Goal: Information Seeking & Learning: Learn about a topic

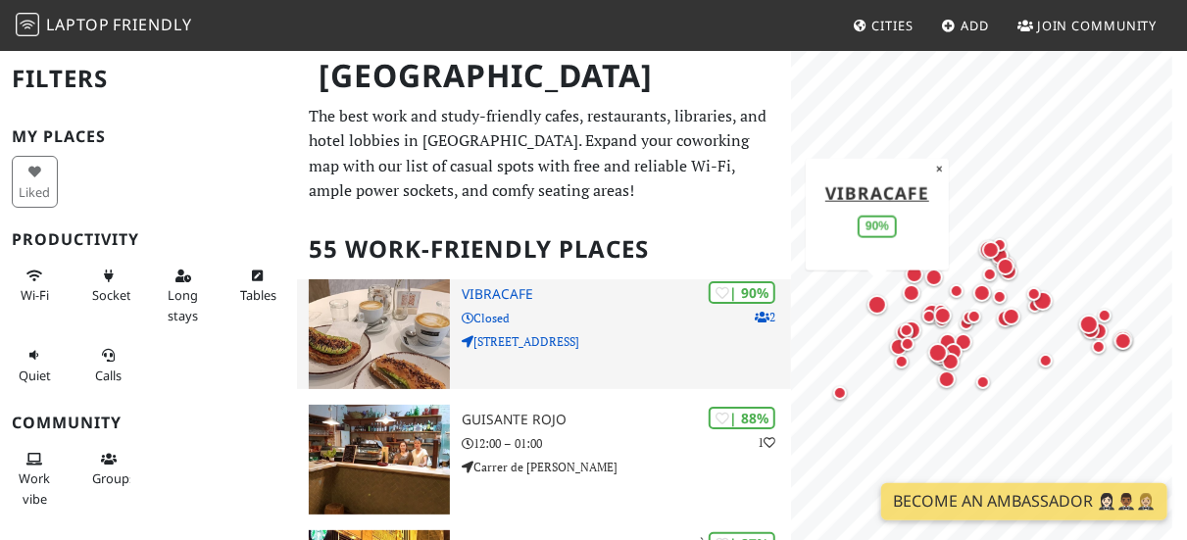
click at [534, 315] on p "Closed" at bounding box center [626, 318] width 329 height 19
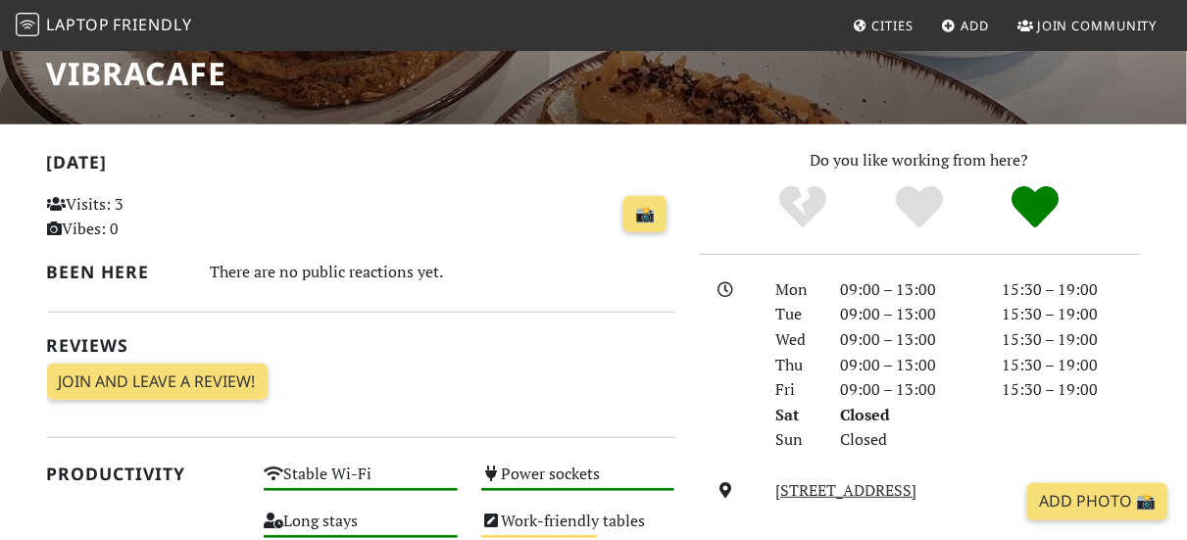
scroll to position [341, 0]
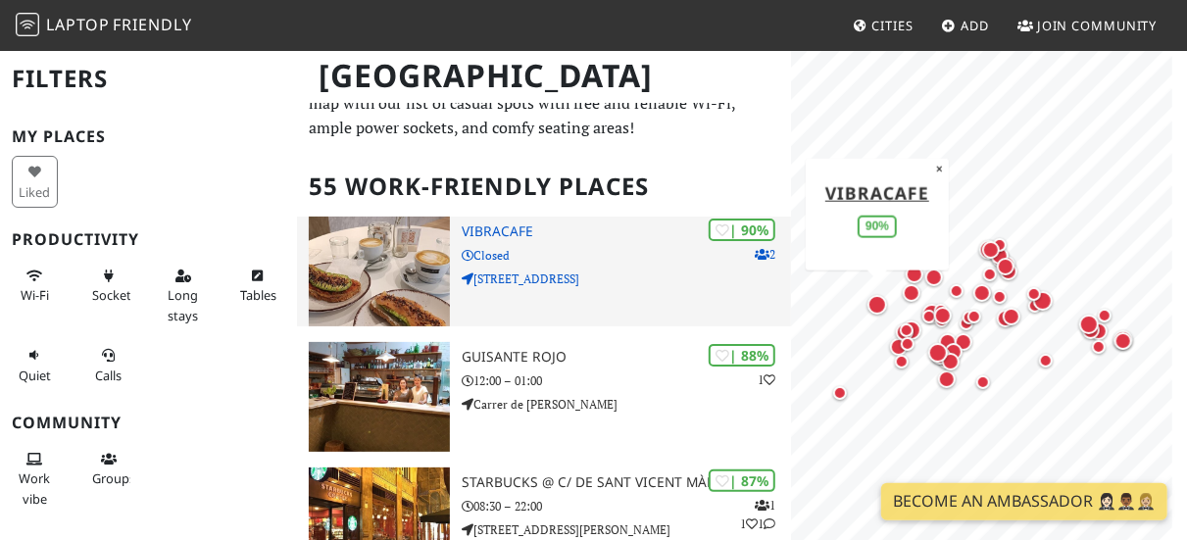
scroll to position [68, 0]
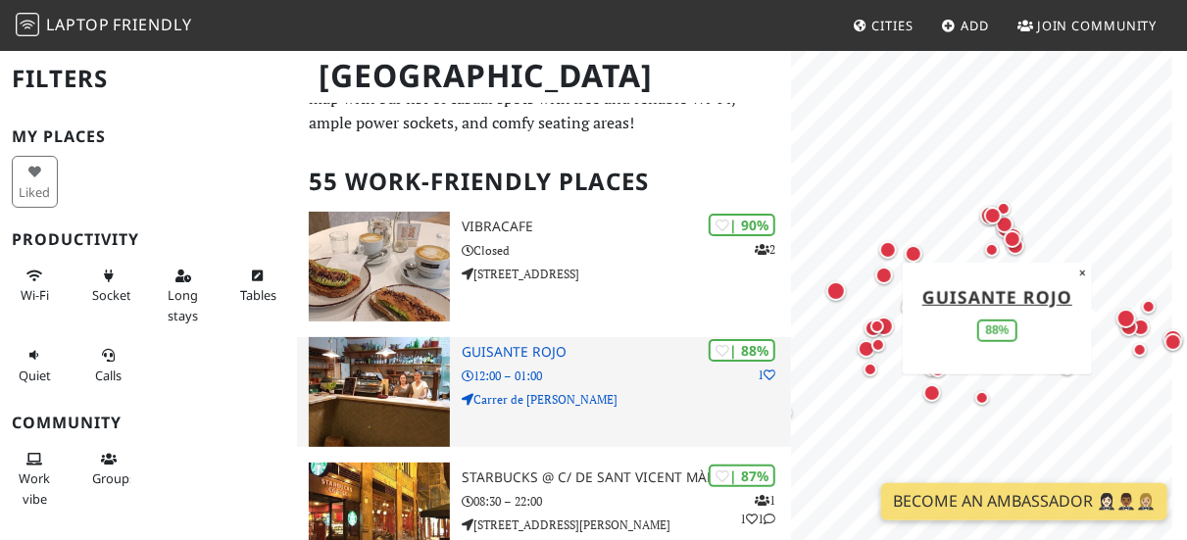
click at [495, 363] on div "| 88% 1 Guisante Rojo 12:00 – 01:00 Carrer de Martí Grajales" at bounding box center [626, 392] width 329 height 110
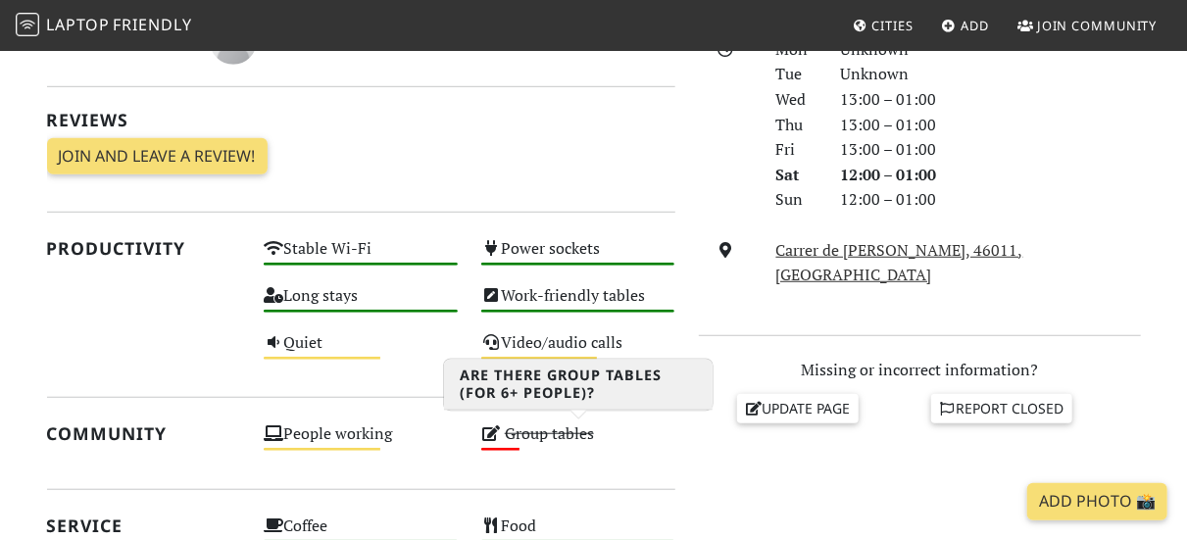
scroll to position [572, 0]
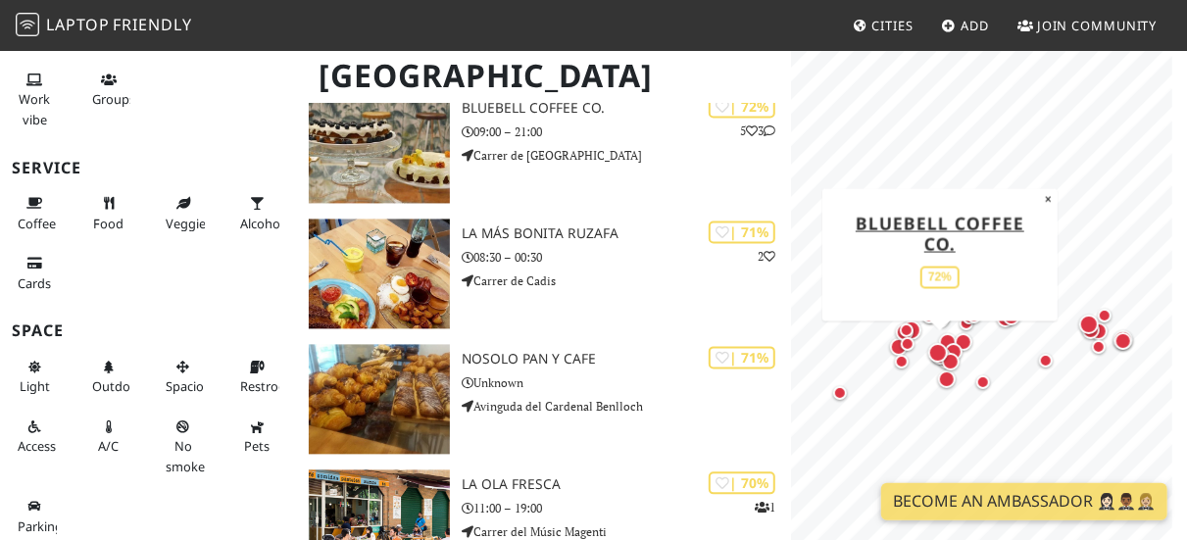
scroll to position [1843, 0]
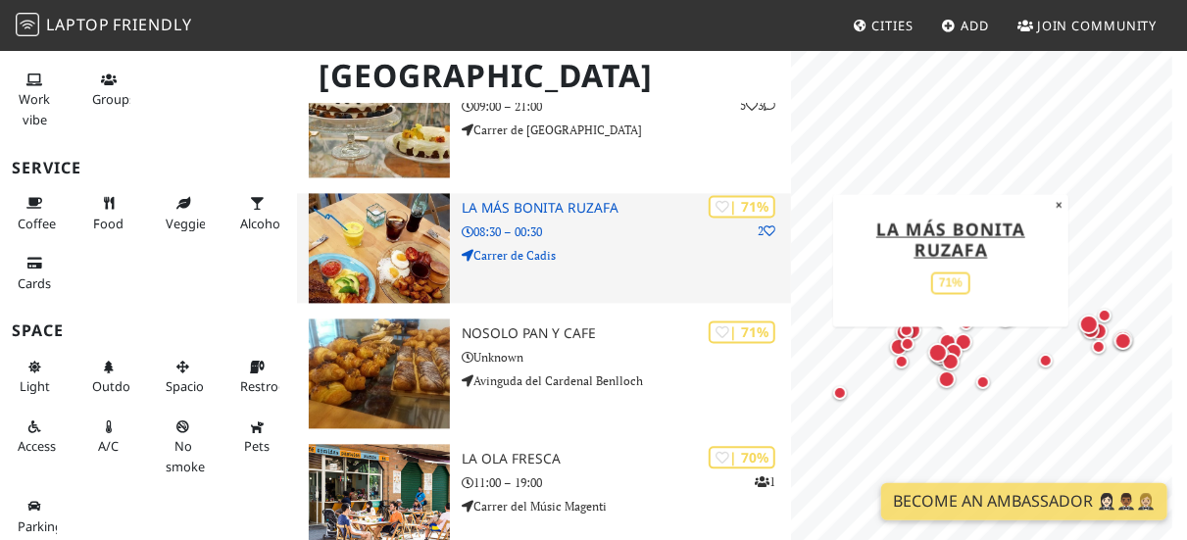
click at [547, 243] on div "| 71% 2 La Más Bonita Ruzafa 08:30 – 00:30 Carrer de Cadis" at bounding box center [626, 248] width 329 height 110
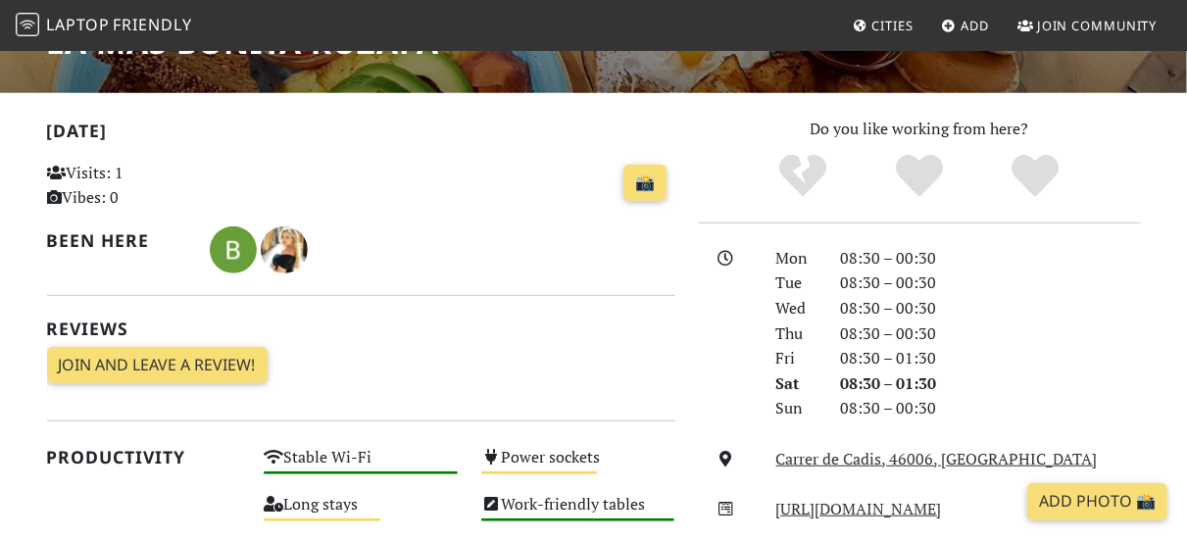
scroll to position [365, 0]
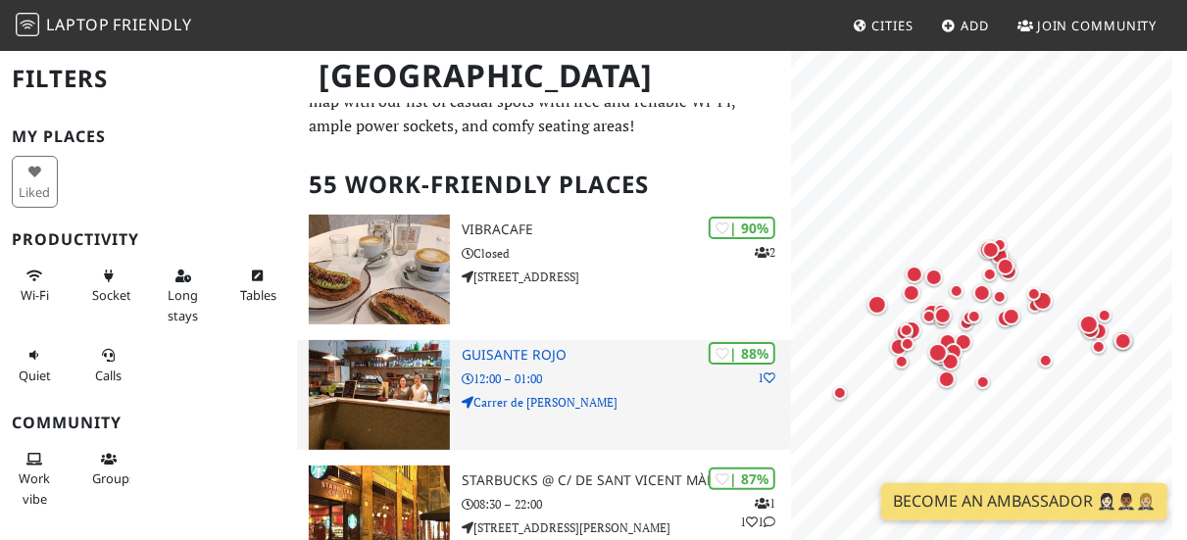
scroll to position [71, 0]
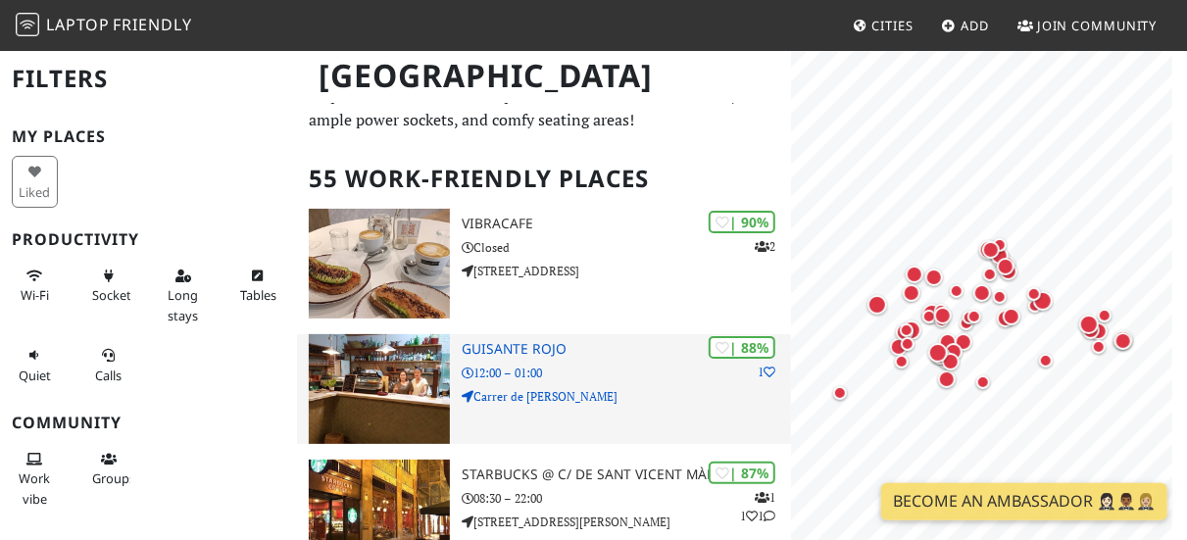
click at [601, 397] on p "Carrer de [PERSON_NAME]" at bounding box center [626, 396] width 329 height 19
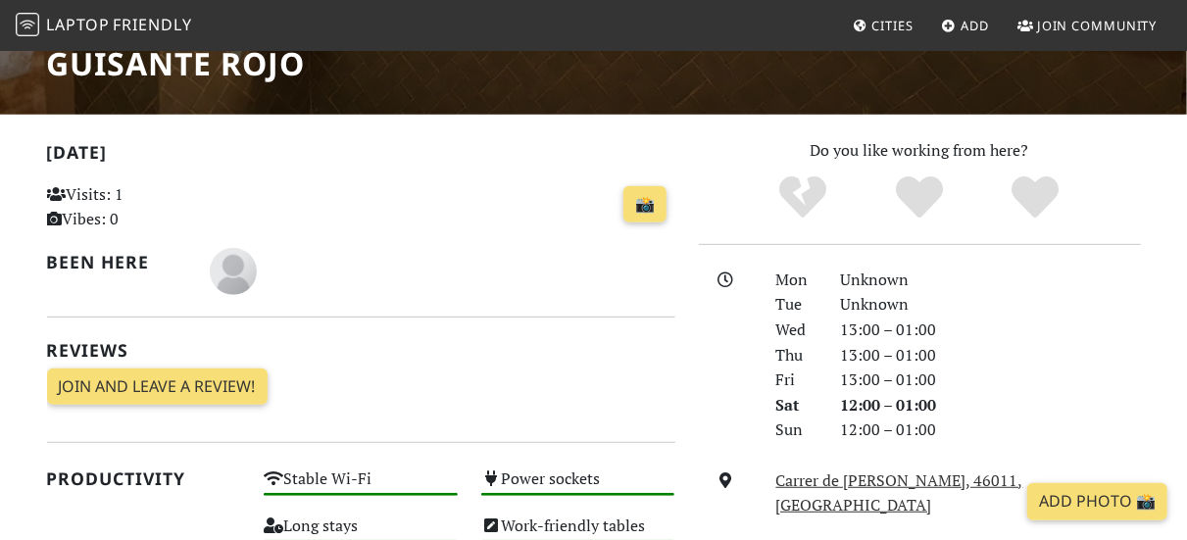
scroll to position [345, 0]
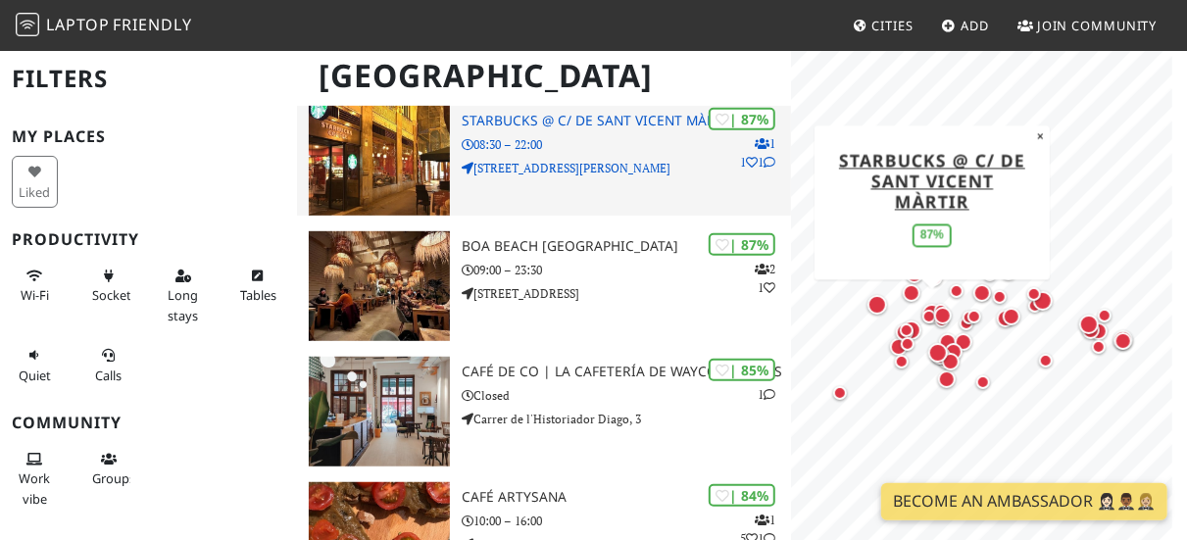
scroll to position [432, 0]
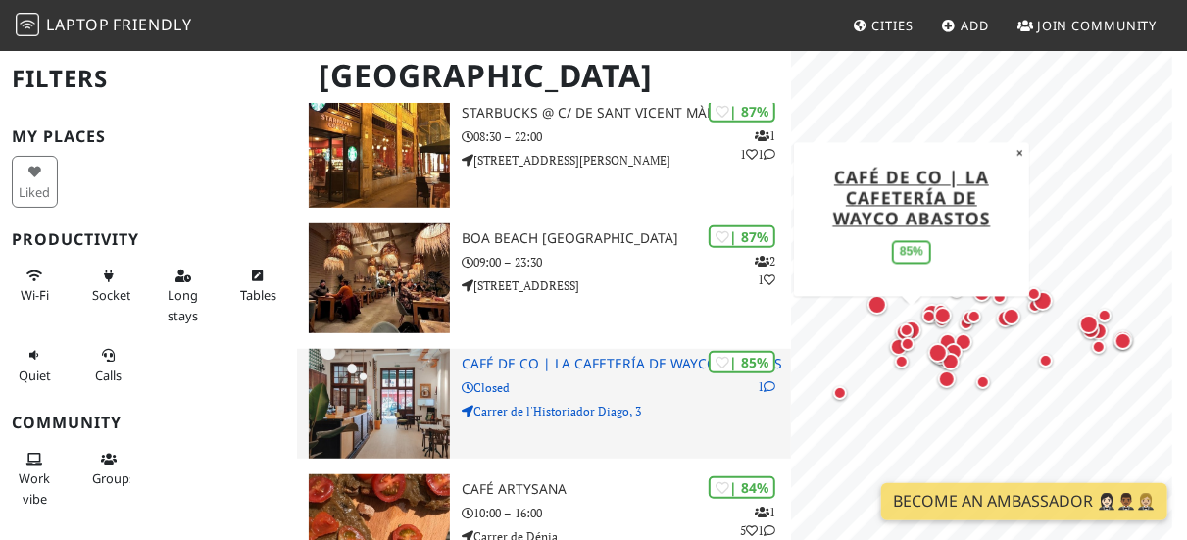
click at [600, 410] on p "Carrer de l'Historiador Diago, 3" at bounding box center [626, 411] width 329 height 19
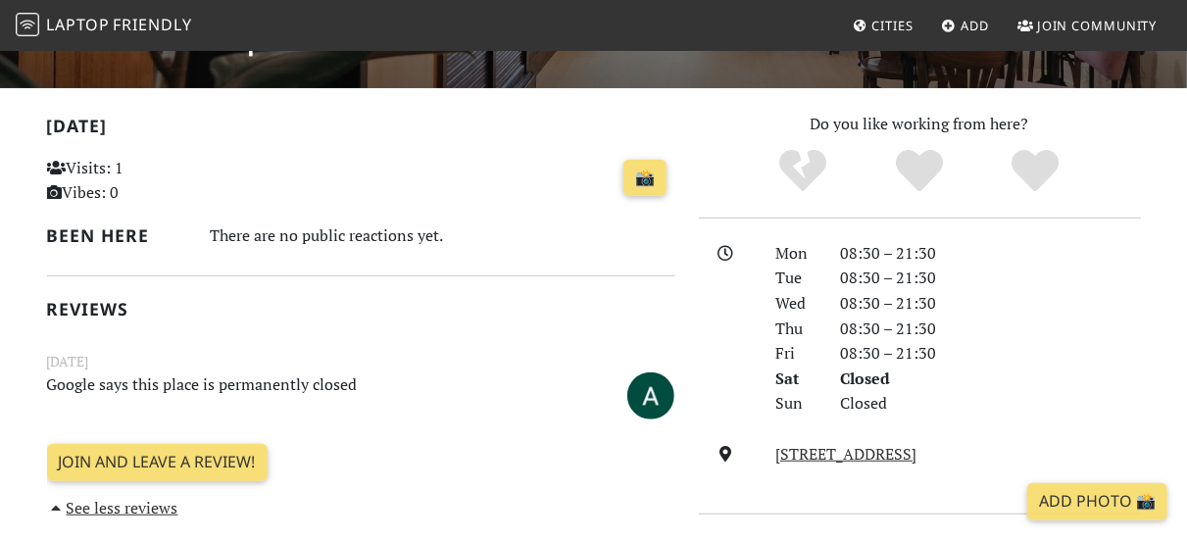
scroll to position [370, 0]
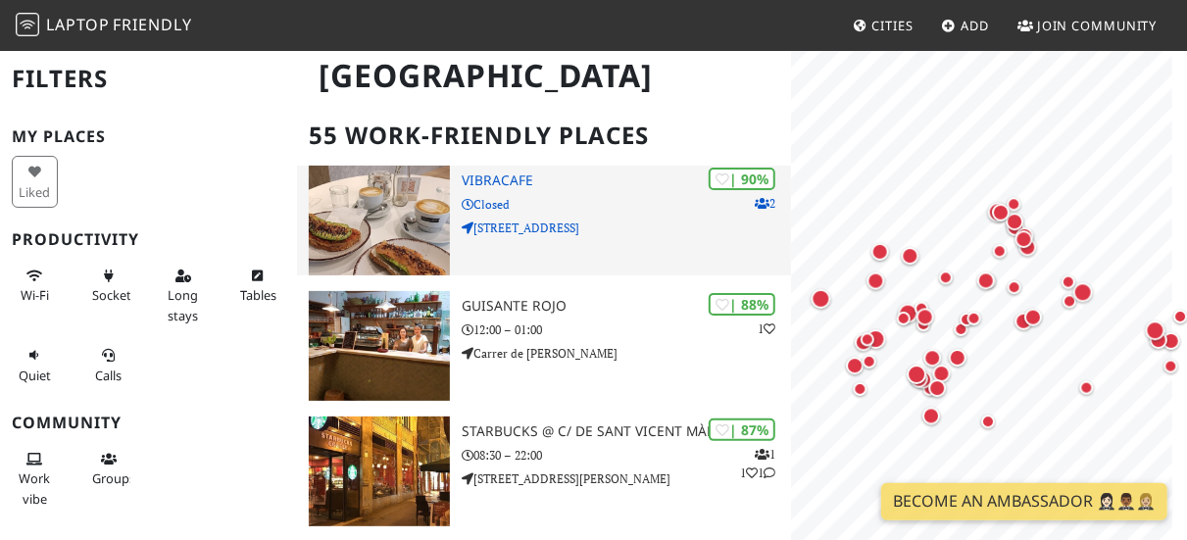
scroll to position [121, 0]
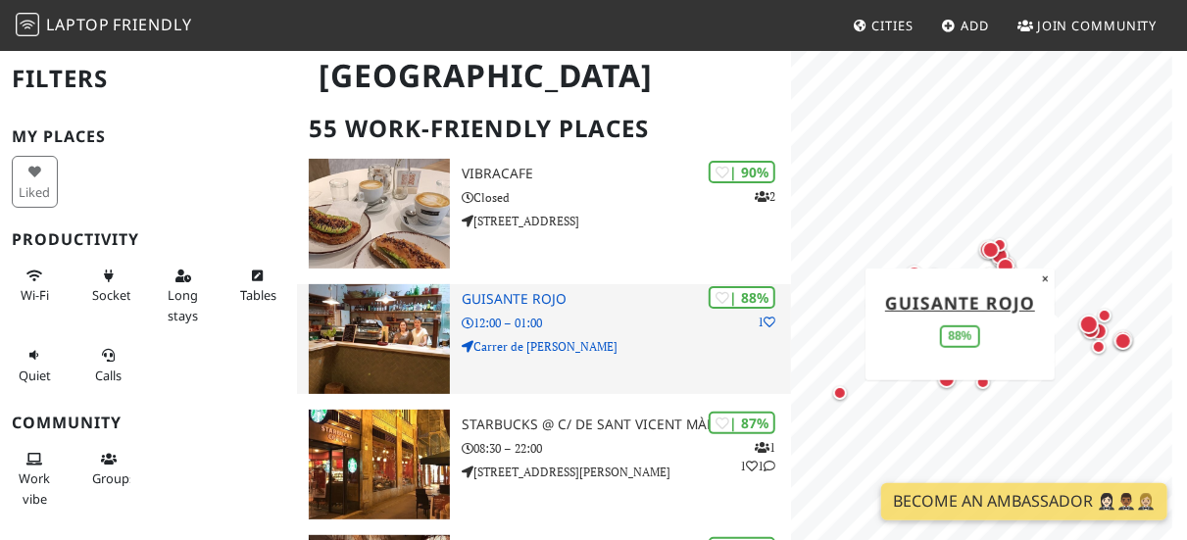
click at [660, 341] on p "Carrer de Martí Grajales" at bounding box center [626, 346] width 329 height 19
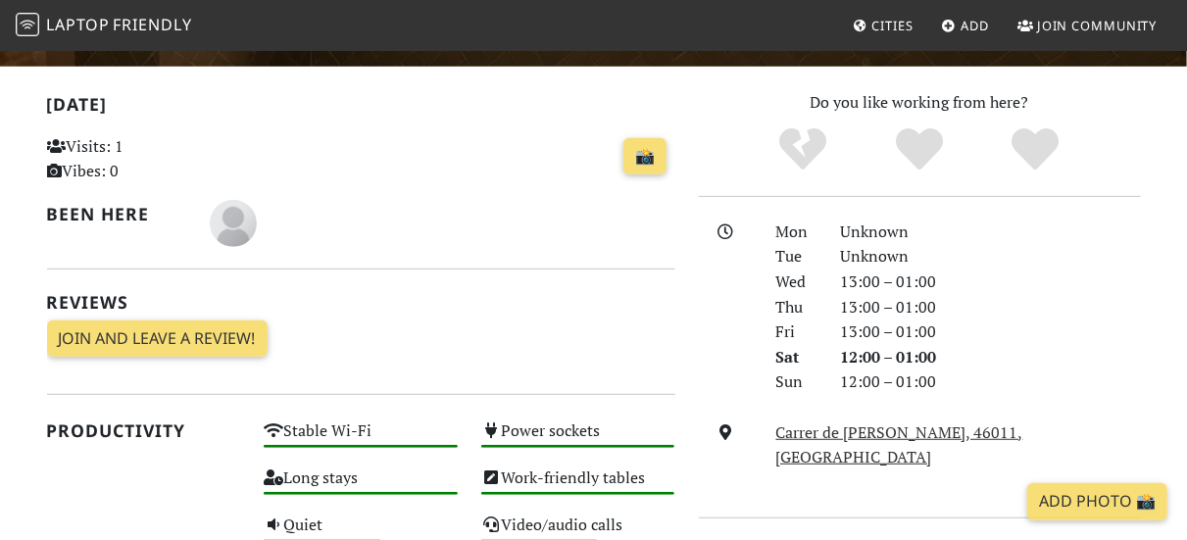
scroll to position [393, 0]
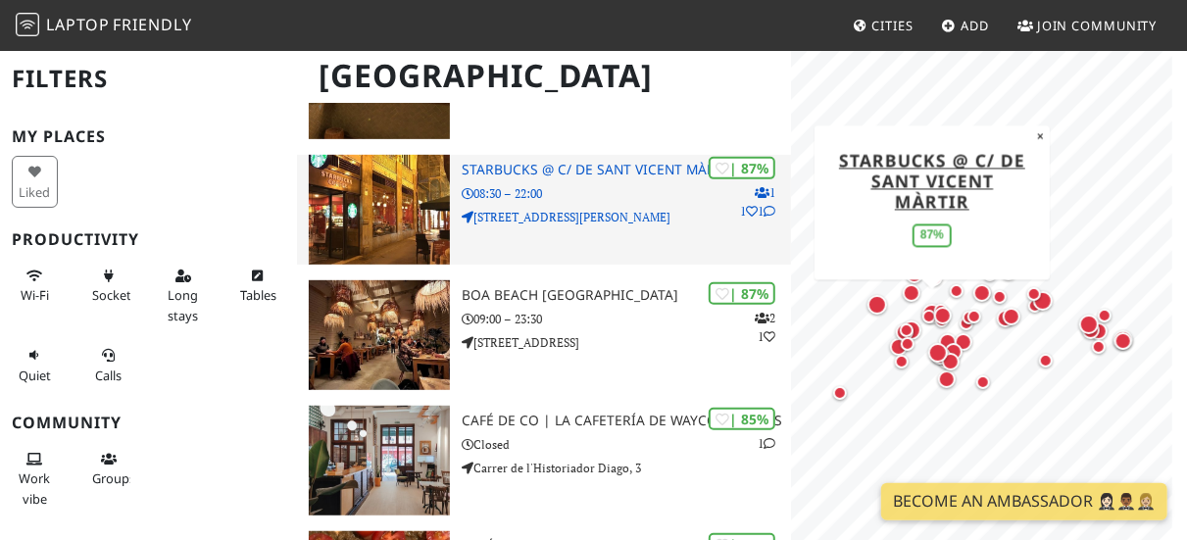
scroll to position [423, 0]
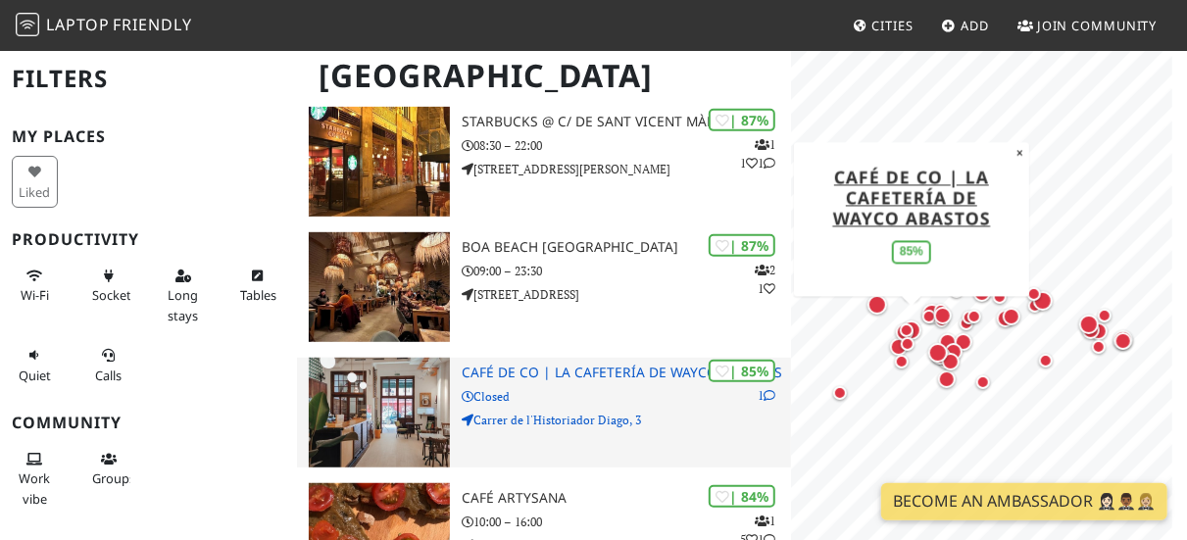
click at [528, 384] on div "| 85% 1 Café de CO | La cafetería de Wayco Abastos Closed Carrer de l'Historiad…" at bounding box center [626, 413] width 329 height 110
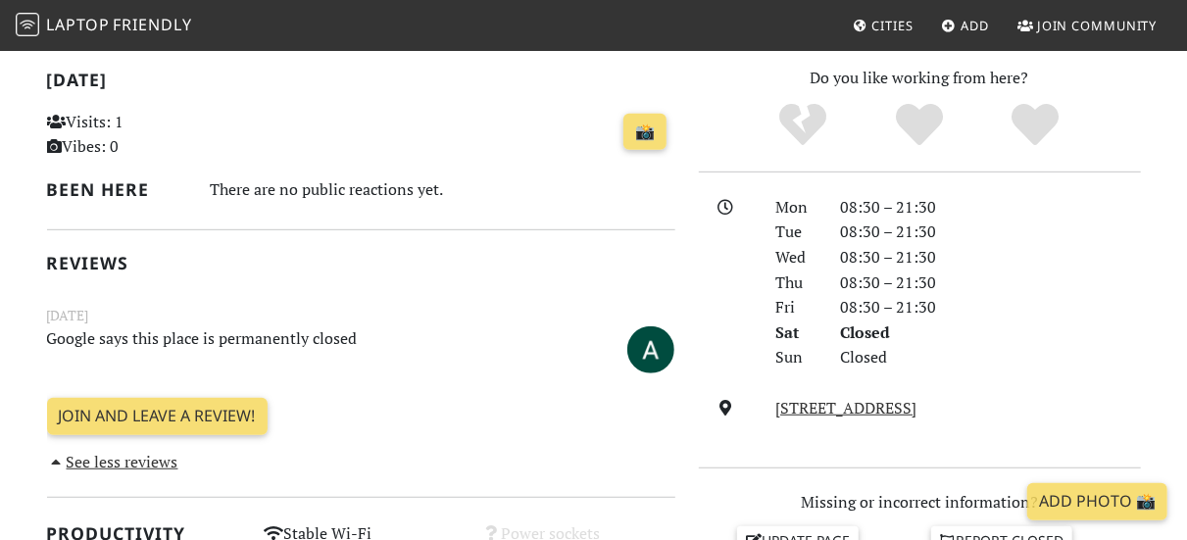
scroll to position [416, 0]
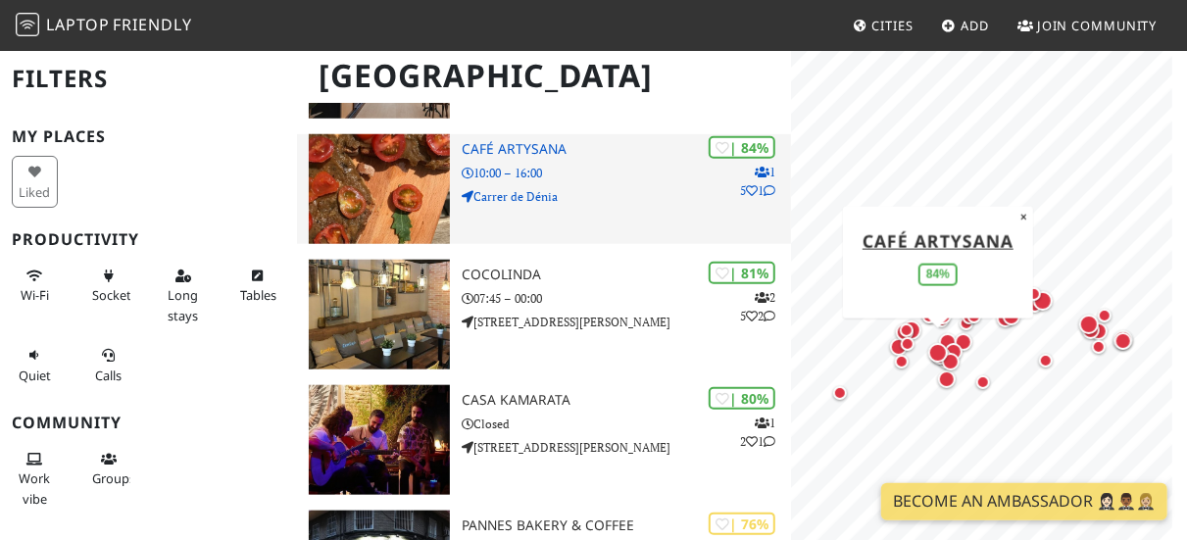
scroll to position [774, 0]
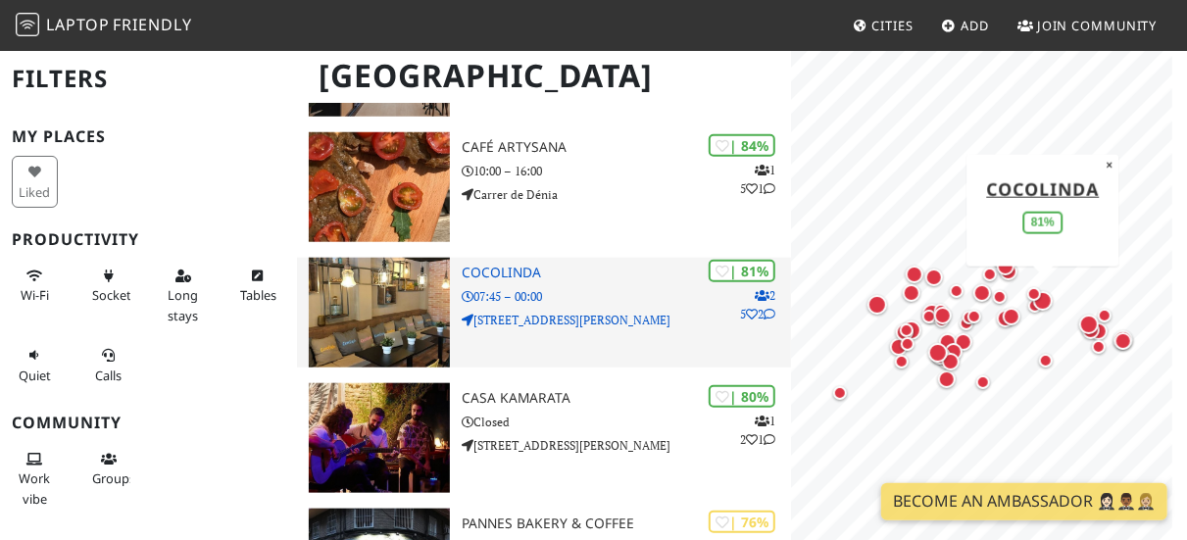
click at [604, 291] on p "07:45 – 00:00" at bounding box center [626, 296] width 329 height 19
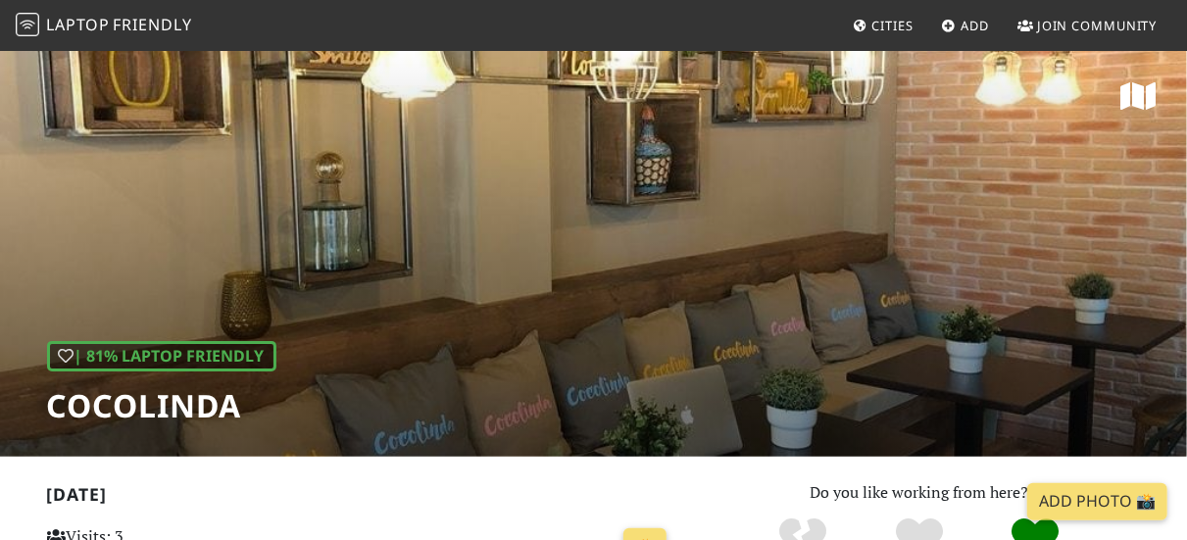
scroll to position [392, 0]
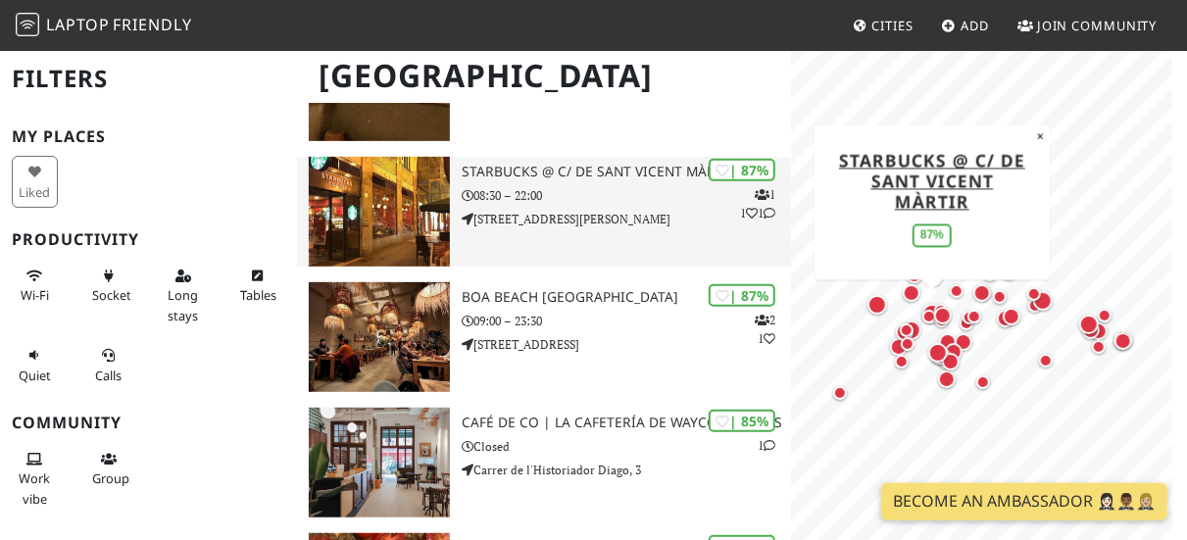
click at [403, 243] on img at bounding box center [379, 212] width 141 height 110
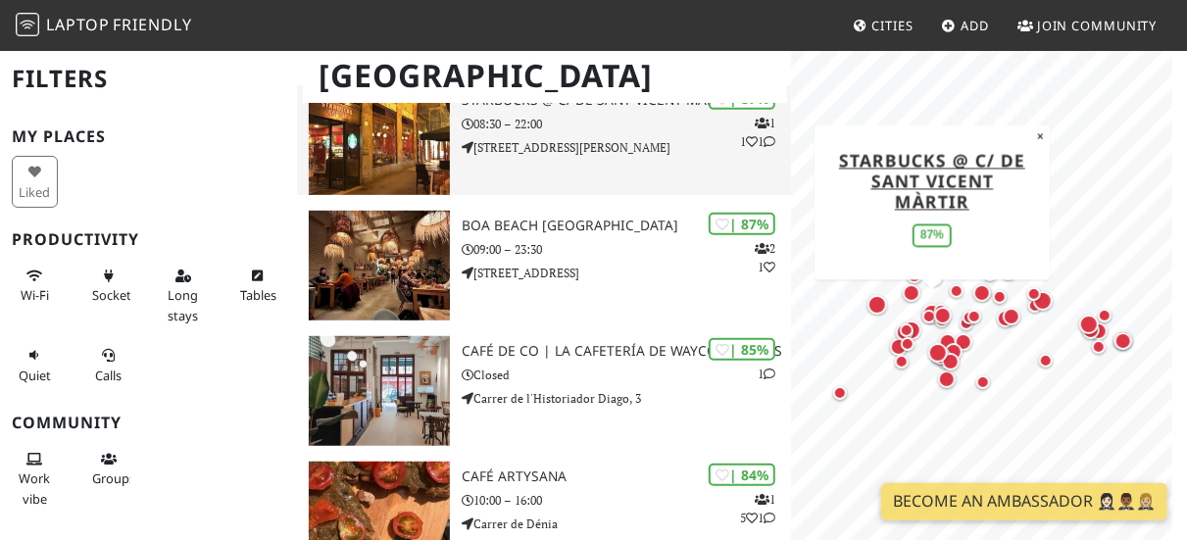
scroll to position [446, 0]
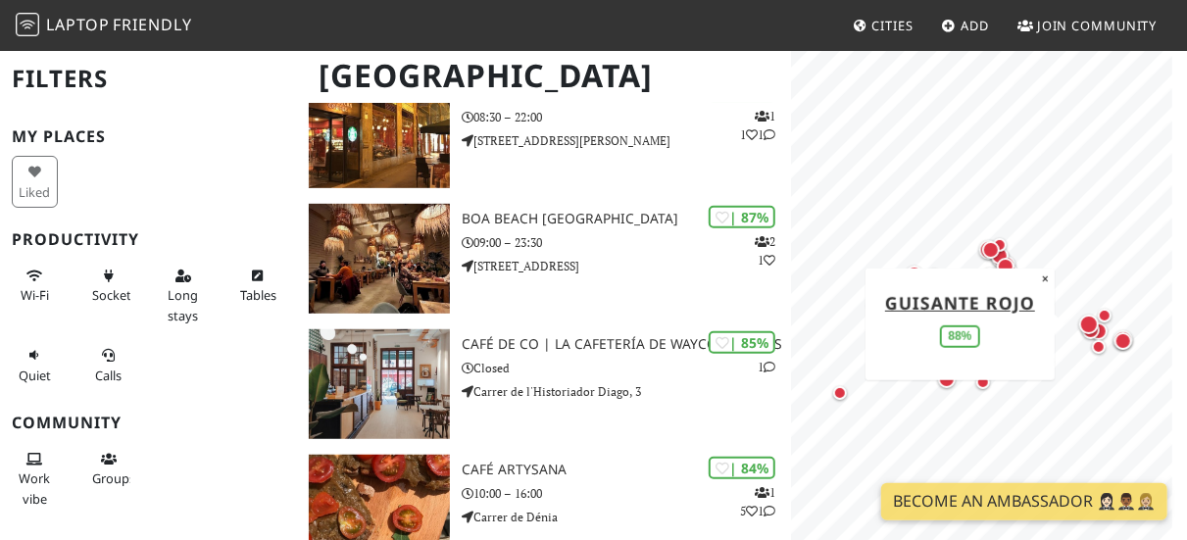
scroll to position [455, 0]
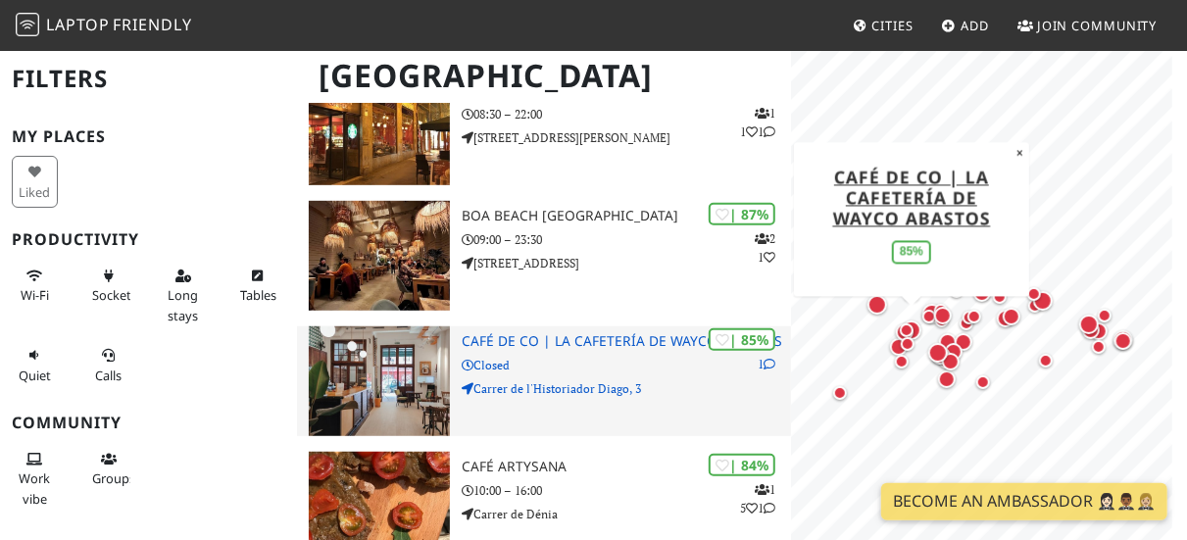
click at [520, 354] on div "| 85% 1 Café de CO | La cafetería de Wayco Abastos Closed Carrer de l'Historiad…" at bounding box center [626, 381] width 329 height 110
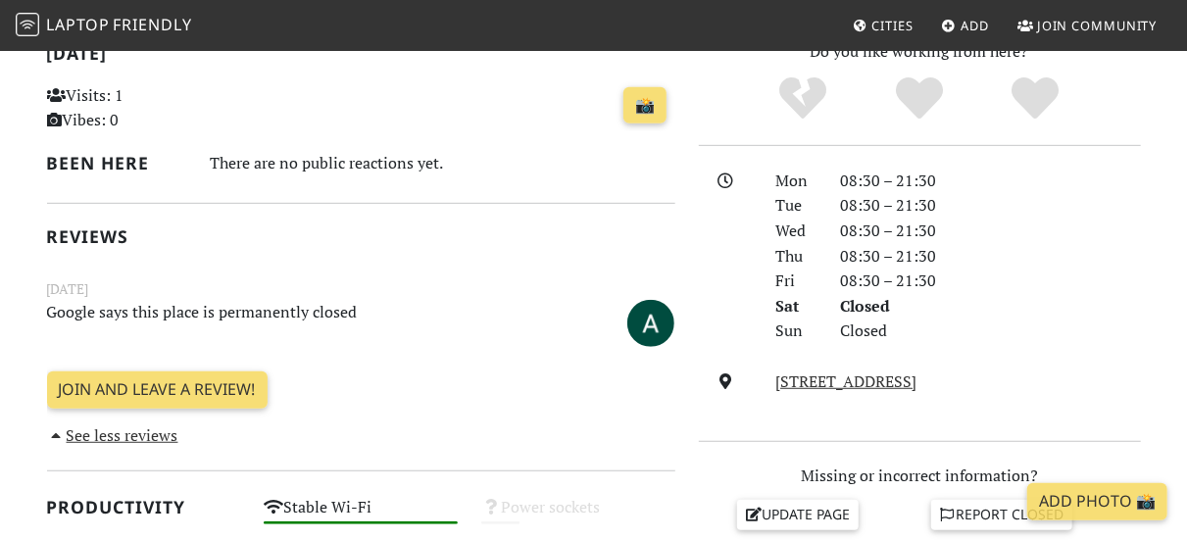
scroll to position [442, 0]
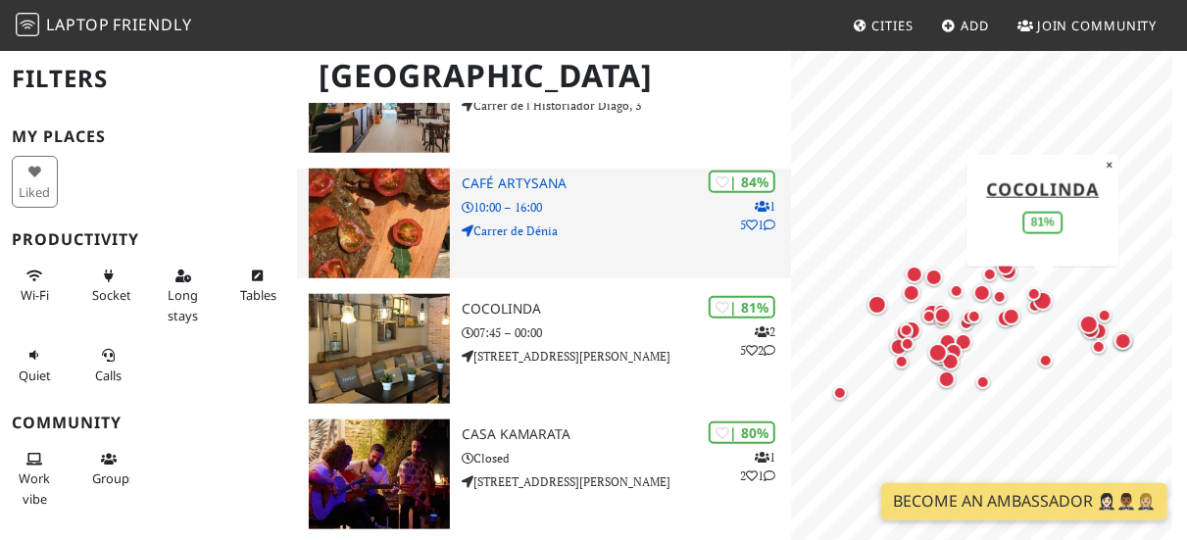
scroll to position [751, 0]
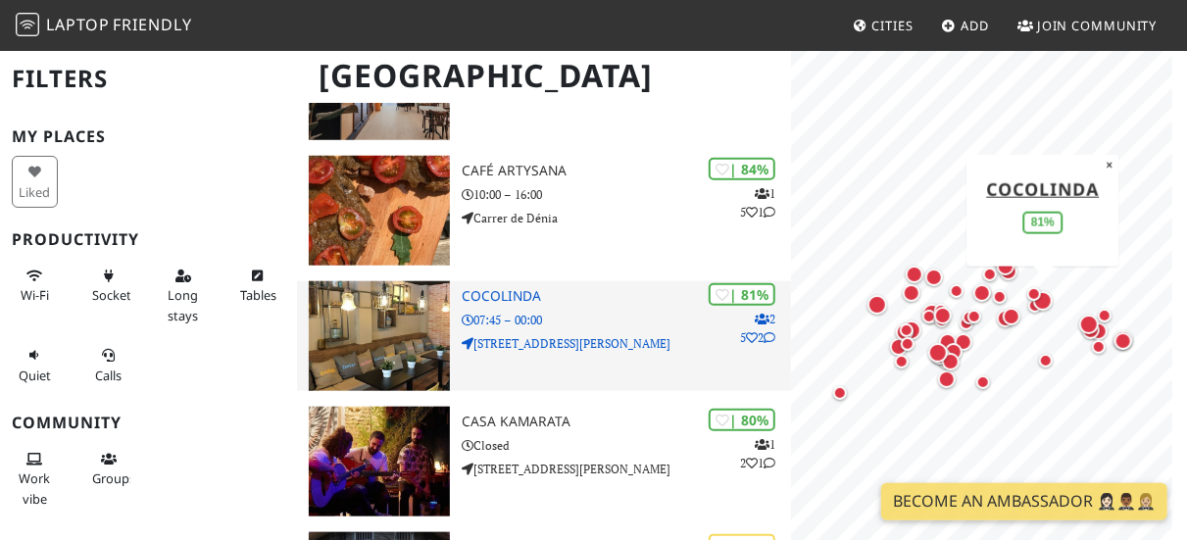
click at [601, 335] on p "[STREET_ADDRESS][PERSON_NAME]" at bounding box center [626, 343] width 329 height 19
